Goal: Information Seeking & Learning: Check status

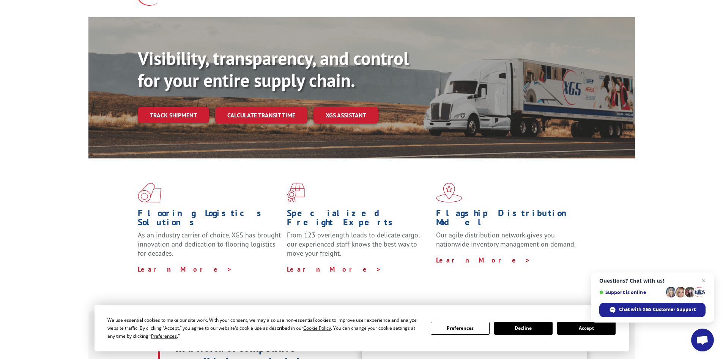
scroll to position [38, 0]
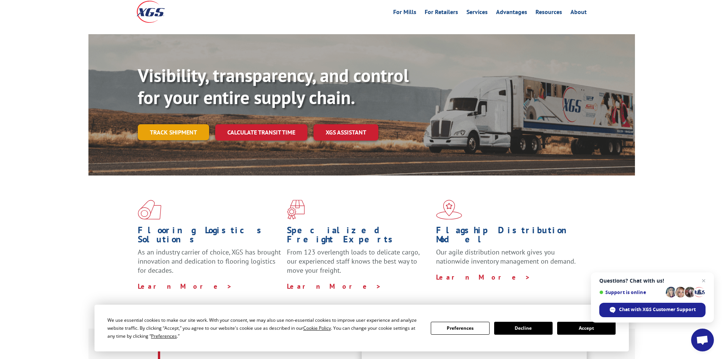
click at [171, 124] on link "Track shipment" at bounding box center [173, 132] width 71 height 16
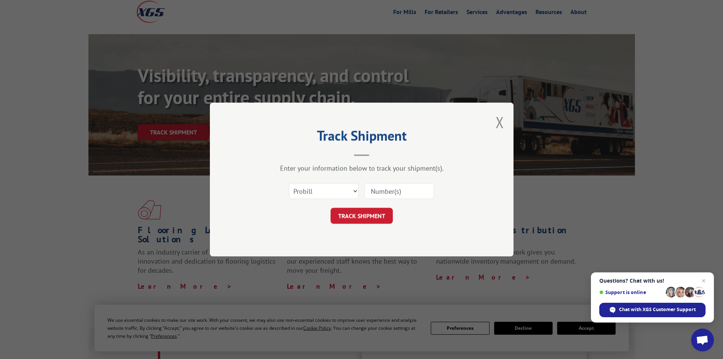
click at [371, 190] on input at bounding box center [400, 191] width 70 height 16
paste input "17615305"
type input "17615305"
click at [361, 213] on button "TRACK SHIPMENT" at bounding box center [362, 216] width 62 height 16
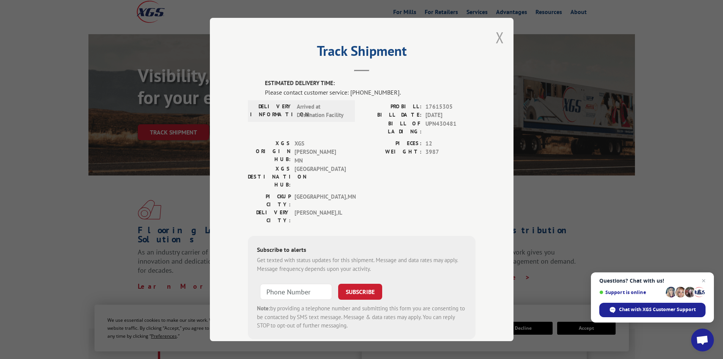
click at [496, 42] on button "Close modal" at bounding box center [500, 37] width 8 height 20
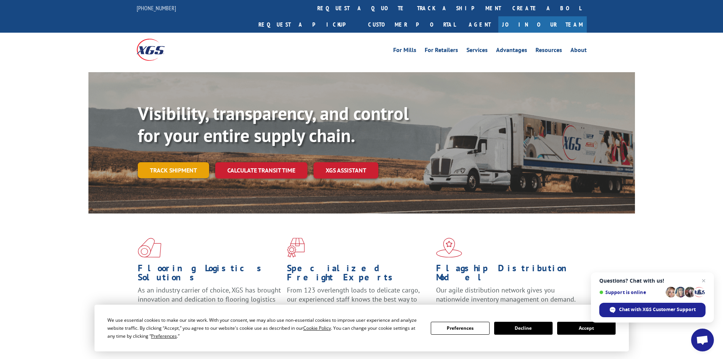
click at [181, 162] on link "Track shipment" at bounding box center [173, 170] width 71 height 16
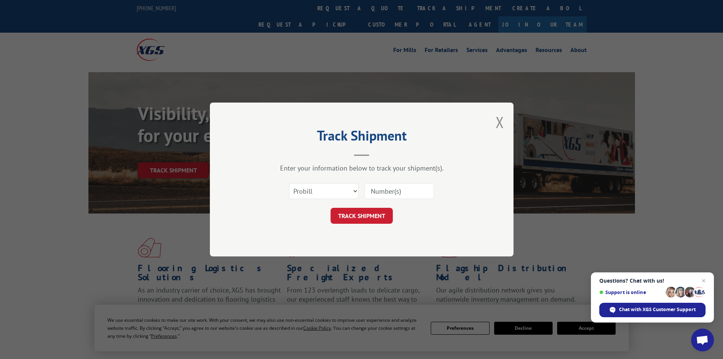
click at [385, 193] on input at bounding box center [400, 191] width 70 height 16
type input "17615305"
click at [360, 214] on button "TRACK SHIPMENT" at bounding box center [362, 216] width 62 height 16
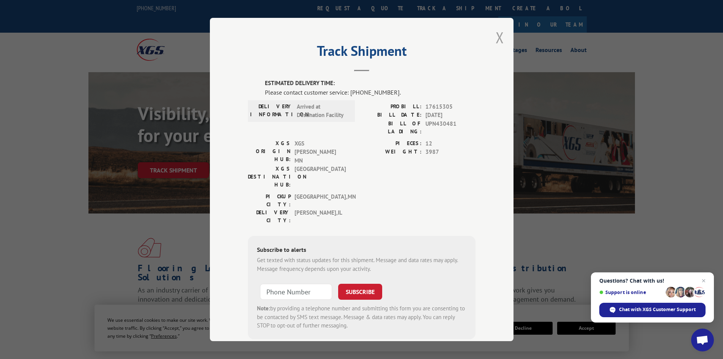
click at [498, 36] on button "Close modal" at bounding box center [500, 37] width 8 height 20
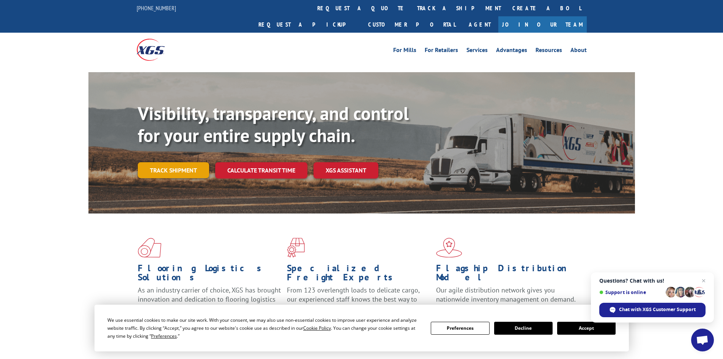
click at [178, 162] on link "Track shipment" at bounding box center [173, 170] width 71 height 16
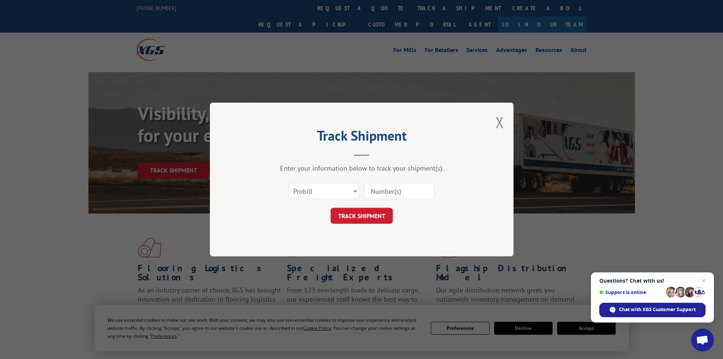
click at [380, 193] on input at bounding box center [400, 191] width 70 height 16
paste input "17615305"
type input "17615305"
click at [368, 213] on button "TRACK SHIPMENT" at bounding box center [362, 216] width 62 height 16
